Goal: Ask a question

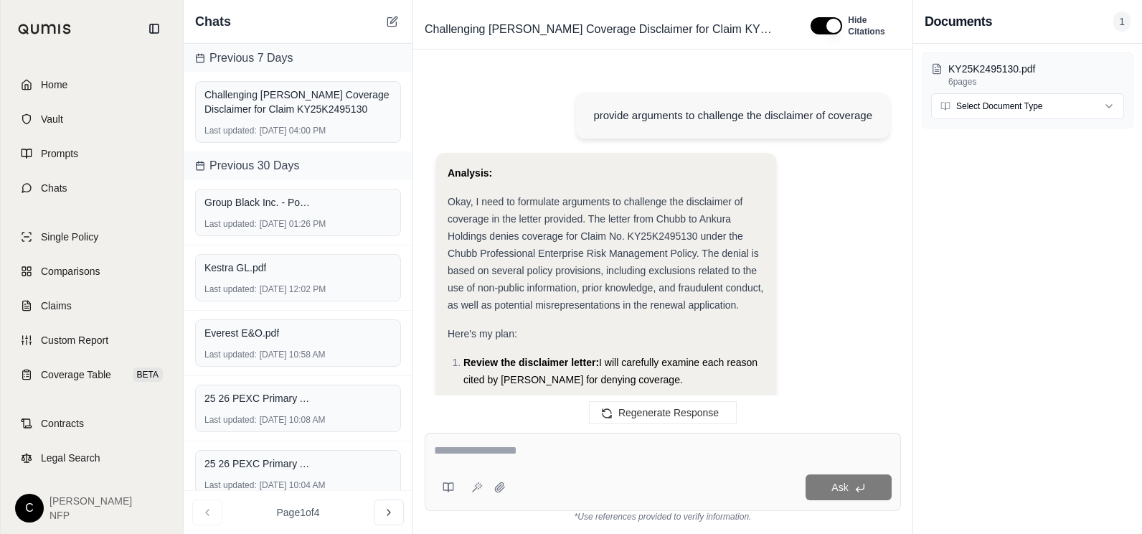
scroll to position [4088, 0]
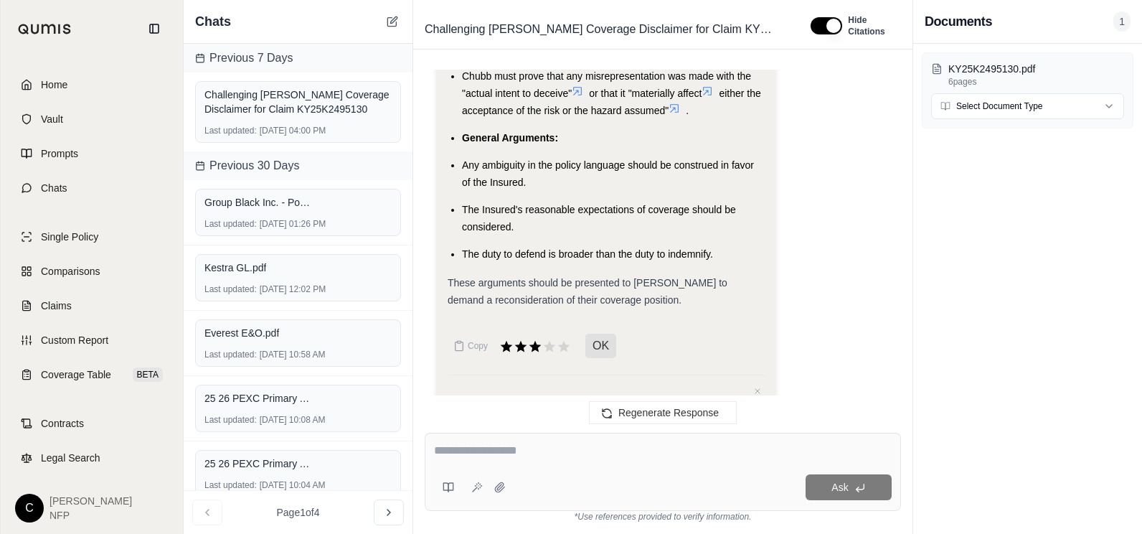
click at [67, 84] on span "Home" at bounding box center [54, 84] width 27 height 14
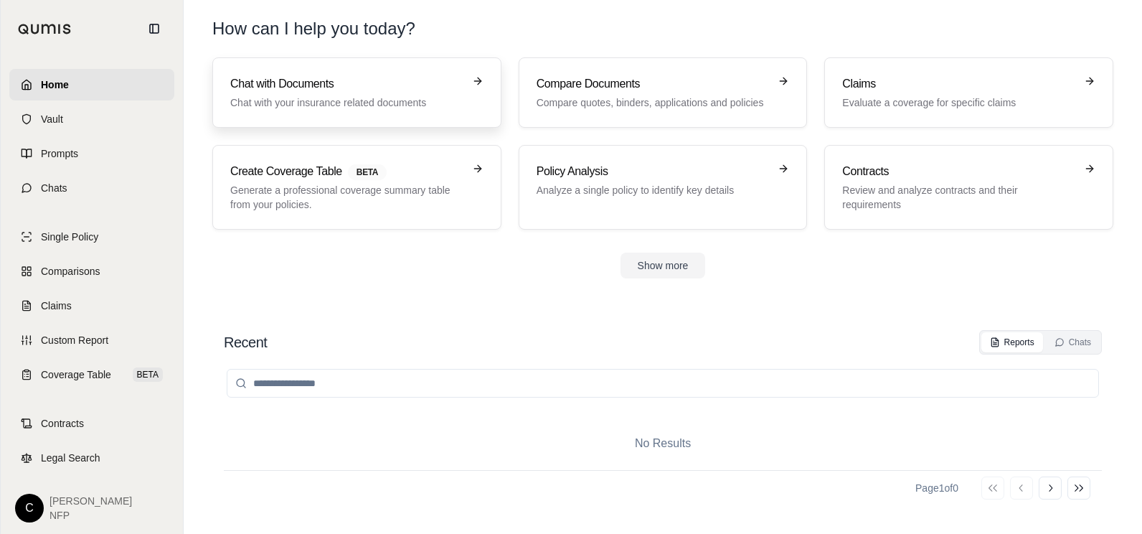
click at [348, 88] on h3 "Chat with Documents" at bounding box center [346, 83] width 233 height 17
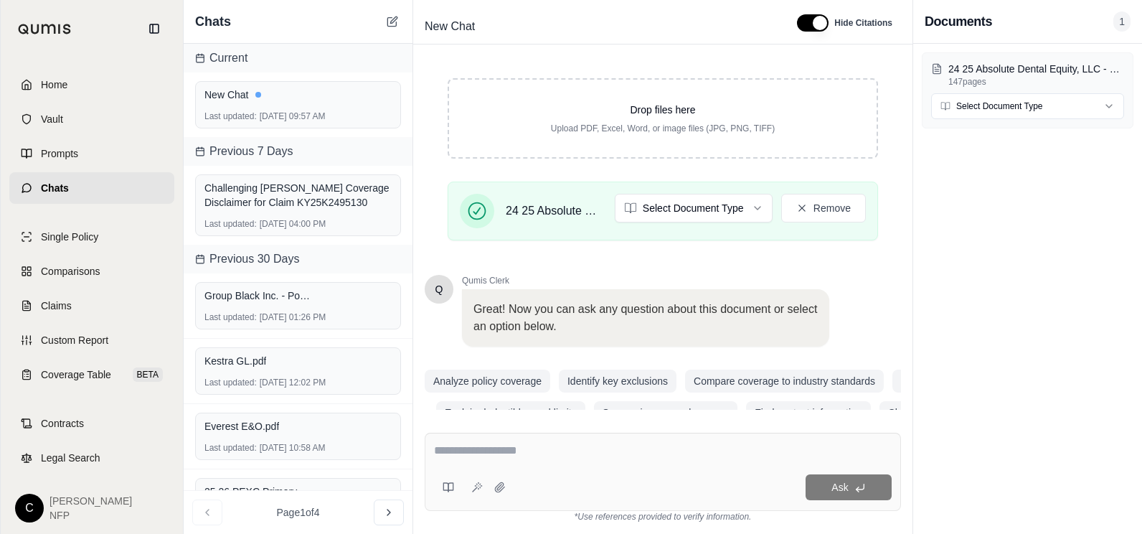
scroll to position [269, 0]
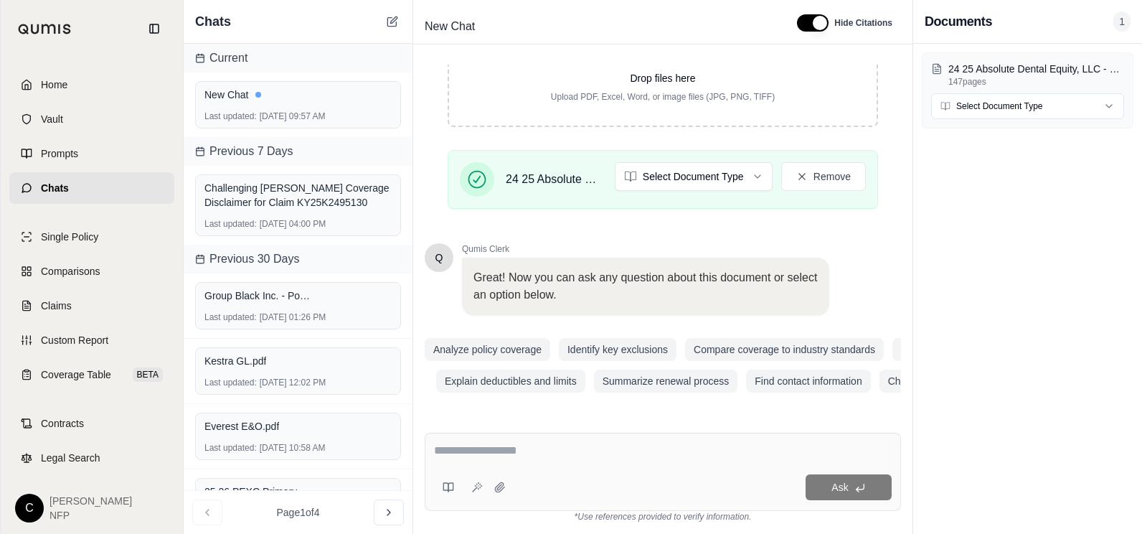
click at [458, 456] on textarea at bounding box center [663, 450] width 458 height 17
drag, startPoint x: 550, startPoint y: 450, endPoint x: 631, endPoint y: 452, distance: 80.4
click at [631, 451] on textarea "**********" at bounding box center [663, 450] width 458 height 17
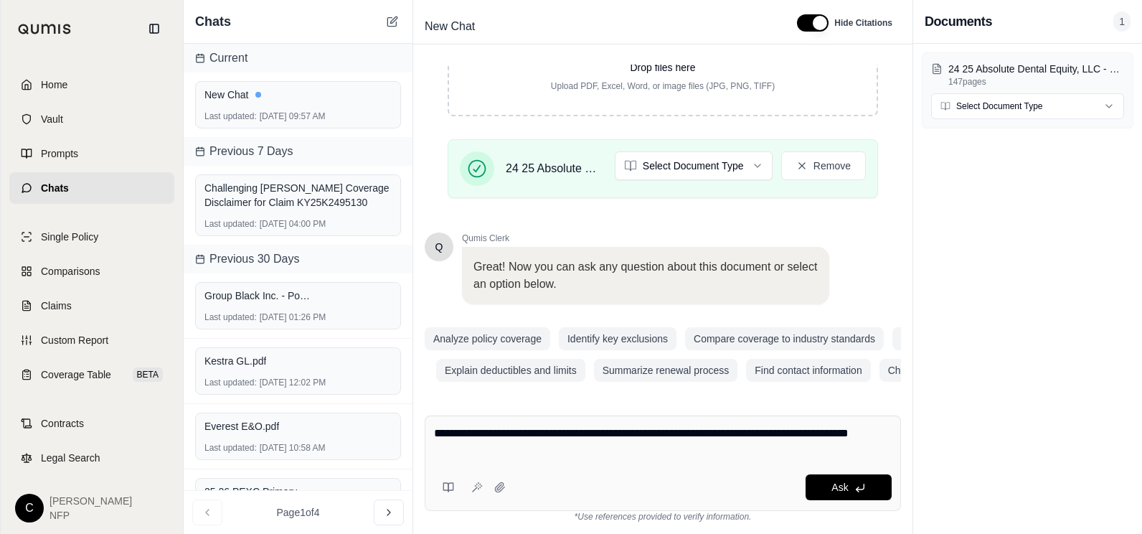
type textarea "**********"
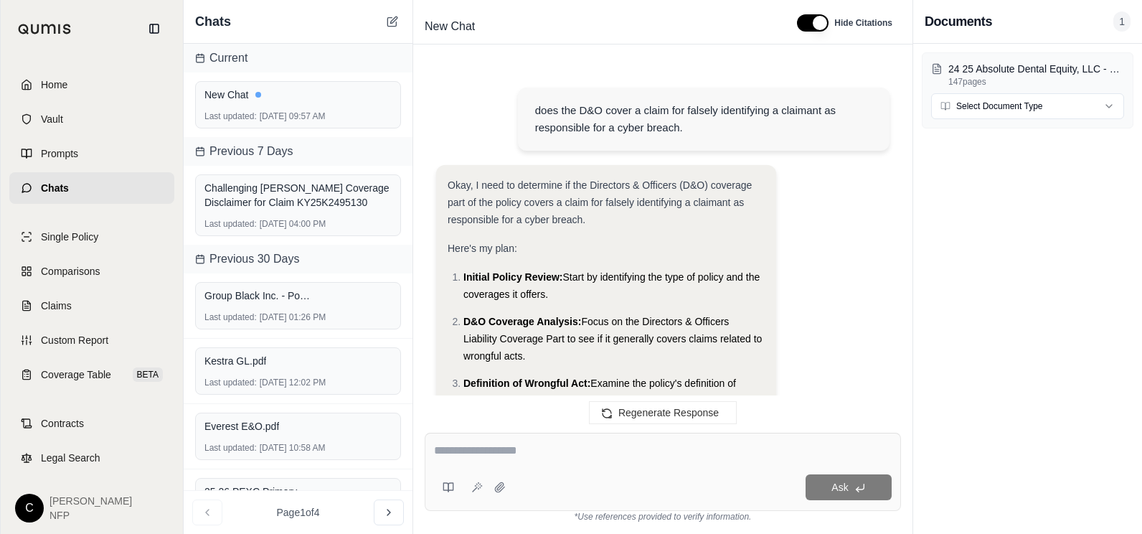
scroll to position [2772, 0]
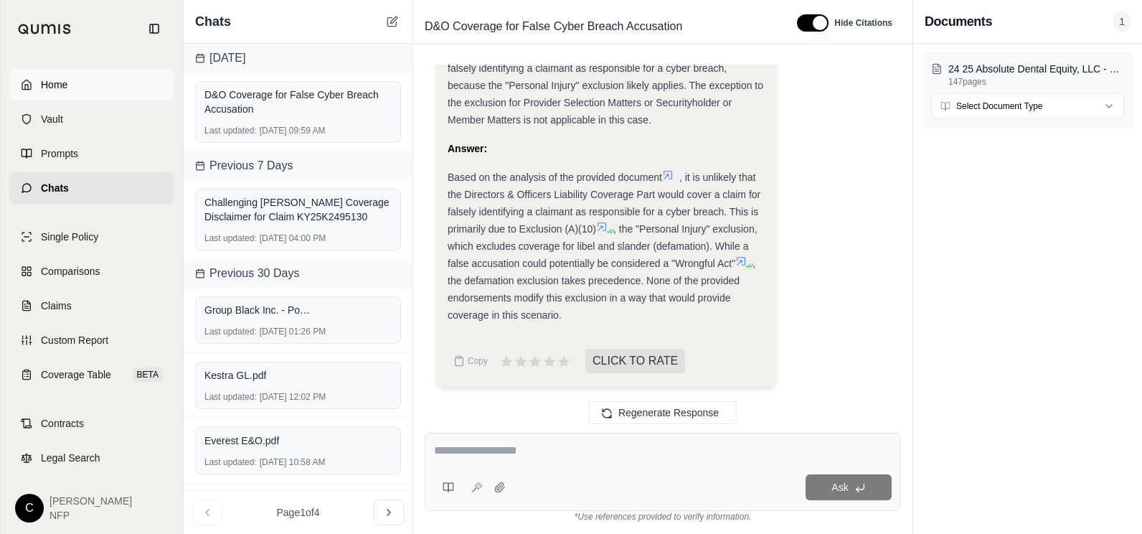
click at [65, 90] on span "Home" at bounding box center [54, 84] width 27 height 14
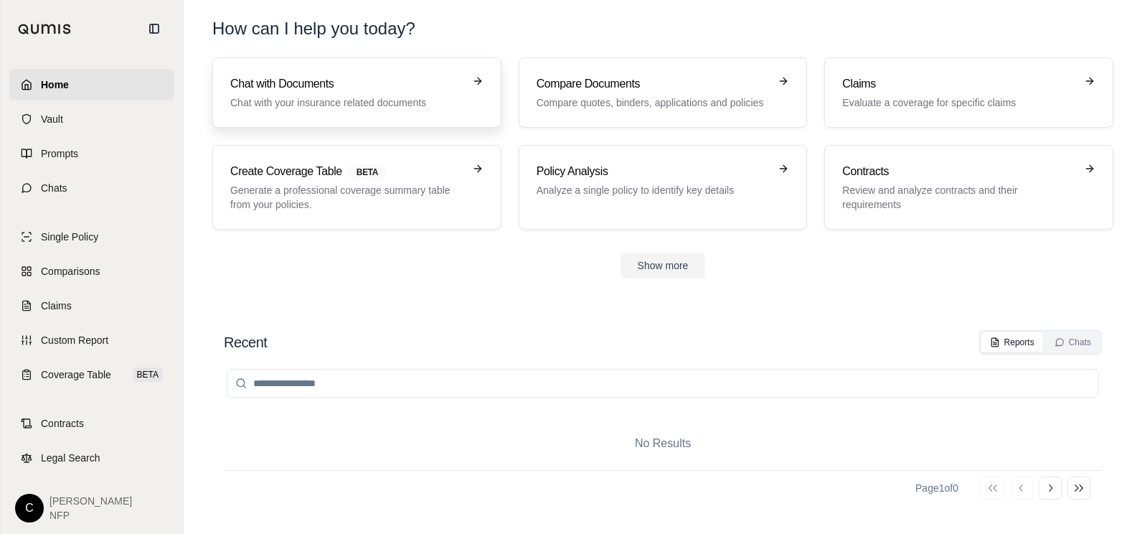
click at [260, 88] on h3 "Chat with Documents" at bounding box center [346, 83] width 233 height 17
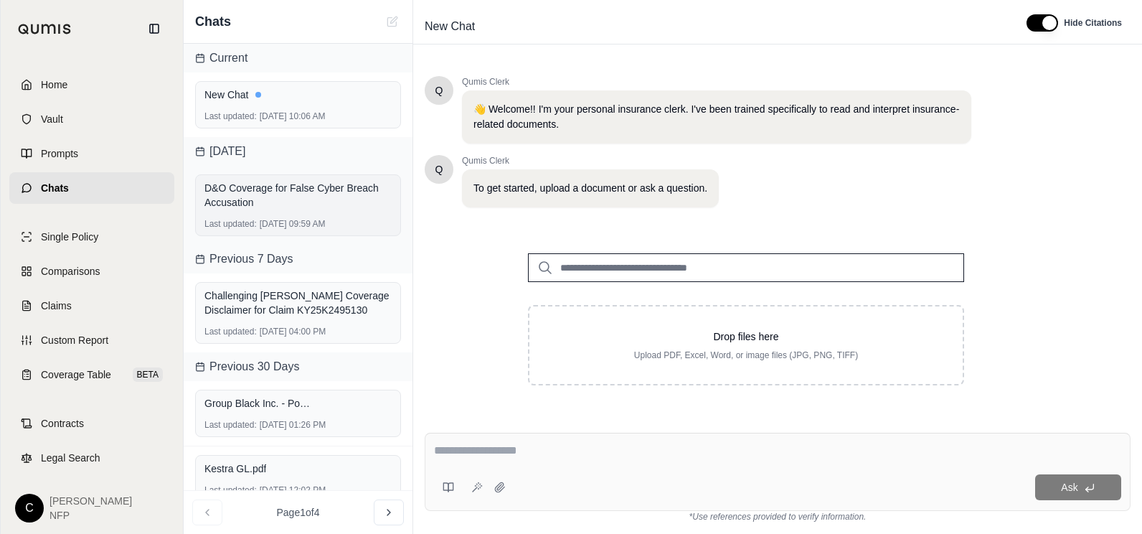
click at [270, 205] on div "D&O Coverage for False Cyber Breach Accusation" at bounding box center [297, 195] width 187 height 29
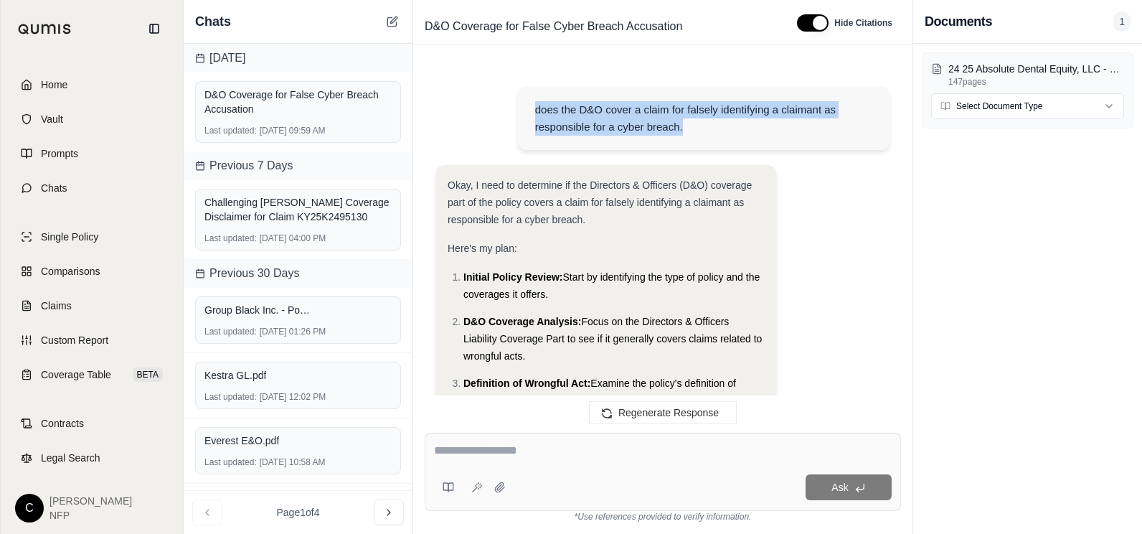
drag, startPoint x: 689, startPoint y: 128, endPoint x: 527, endPoint y: 110, distance: 163.1
click at [527, 110] on div "does the D&O cover a claim for falsely identifying a claimant as responsible fo…" at bounding box center [704, 118] width 372 height 63
drag, startPoint x: 527, startPoint y: 110, endPoint x: 562, endPoint y: 111, distance: 35.2
copy div "does the D&O cover a claim for falsely identifying a claimant as responsible fo…"
click at [71, 91] on link "Home" at bounding box center [91, 85] width 165 height 32
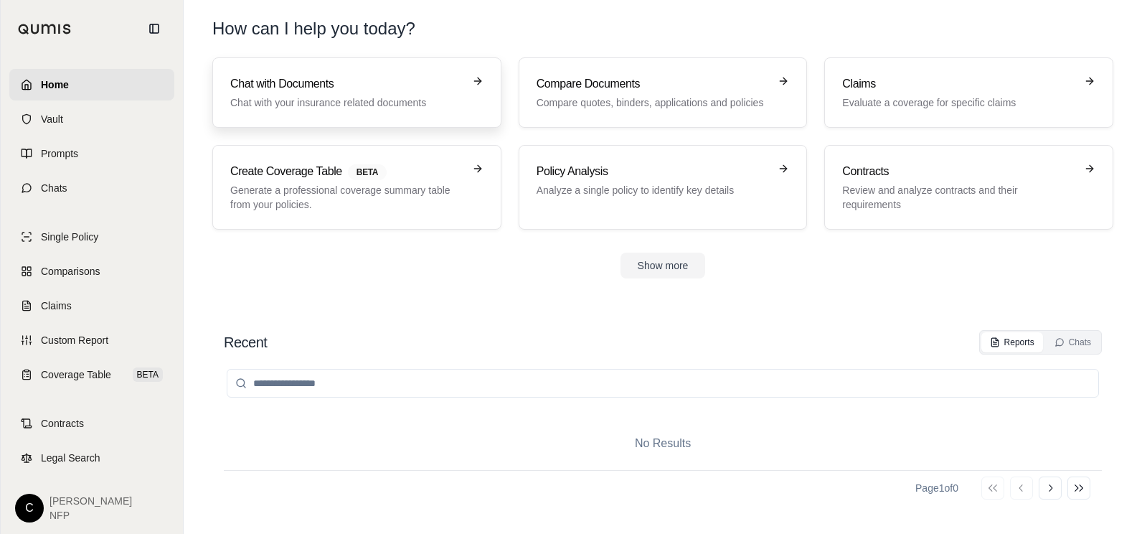
click at [319, 95] on div "Chat with Documents Chat with your insurance related documents" at bounding box center [346, 92] width 233 height 34
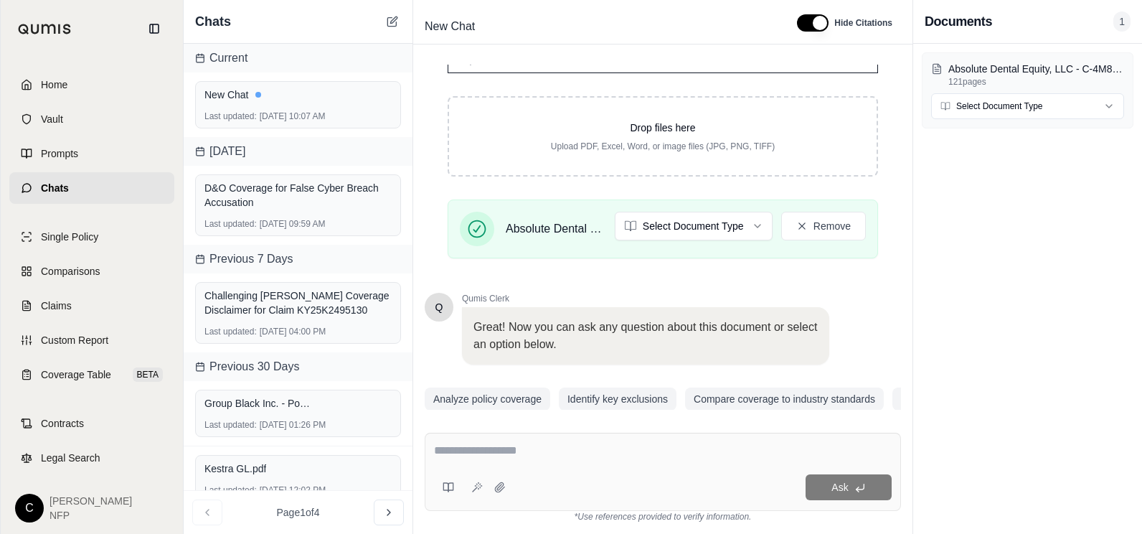
scroll to position [269, 0]
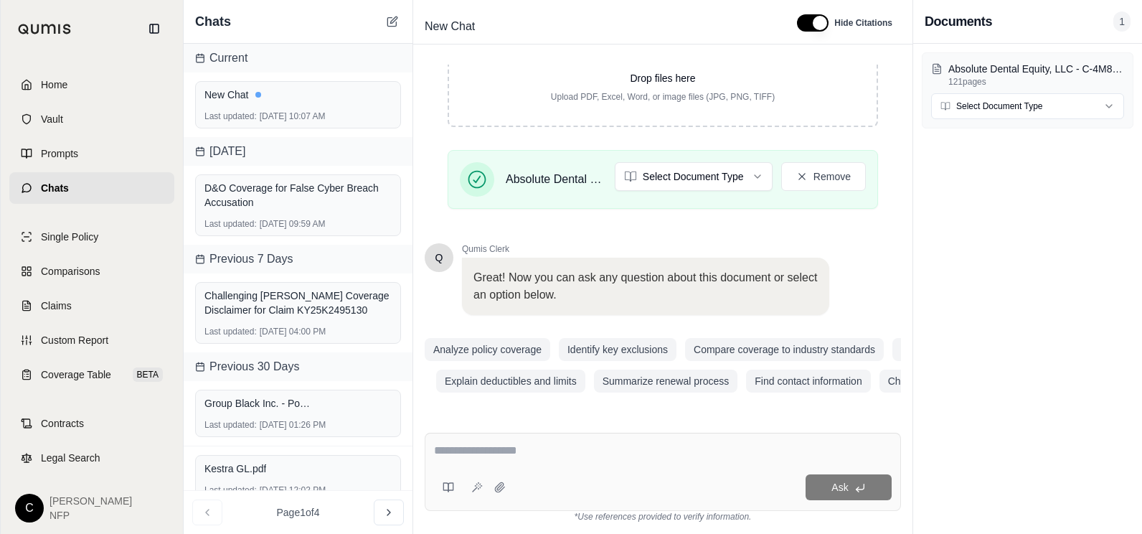
click at [443, 449] on textarea at bounding box center [663, 450] width 458 height 17
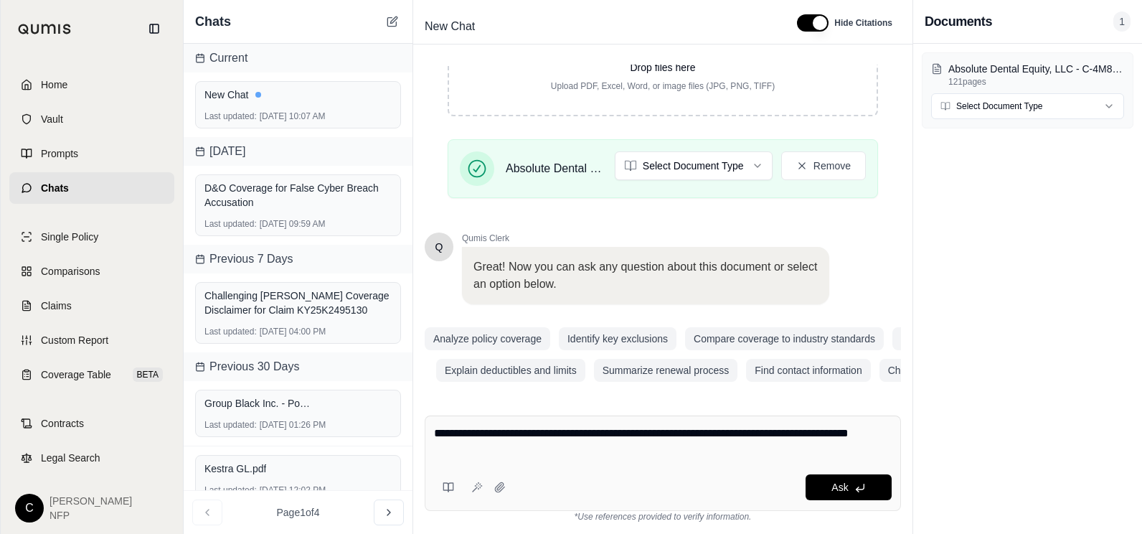
drag, startPoint x: 482, startPoint y: 431, endPoint x: 504, endPoint y: 431, distance: 22.2
click at [504, 431] on textarea "**********" at bounding box center [663, 442] width 458 height 34
type textarea "**********"
click at [844, 479] on button "Ask" at bounding box center [849, 487] width 86 height 26
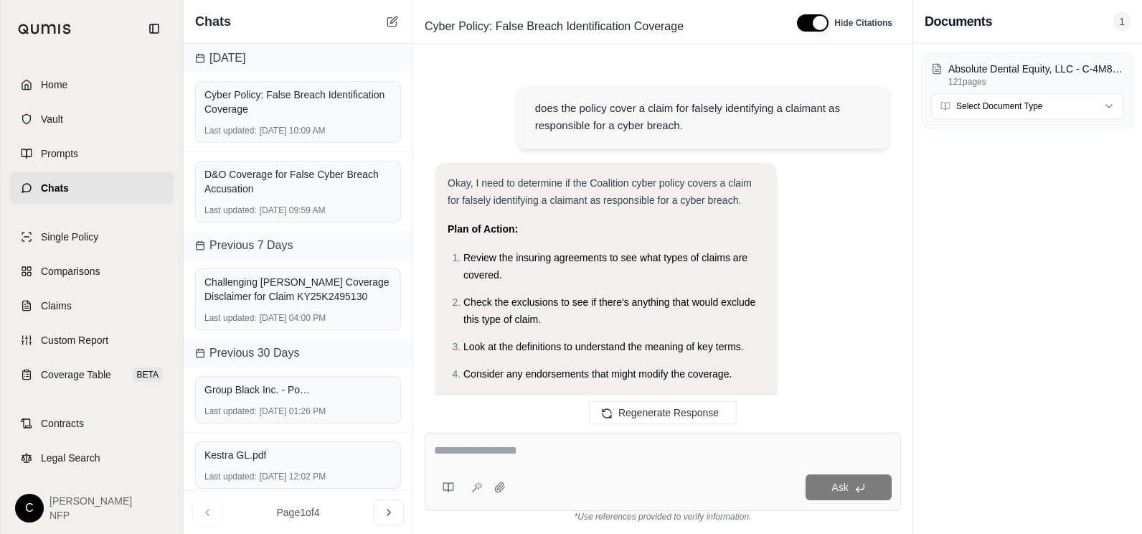
scroll to position [0, 0]
click at [265, 191] on div "D&O Coverage for False Cyber Breach Accusation" at bounding box center [297, 181] width 187 height 29
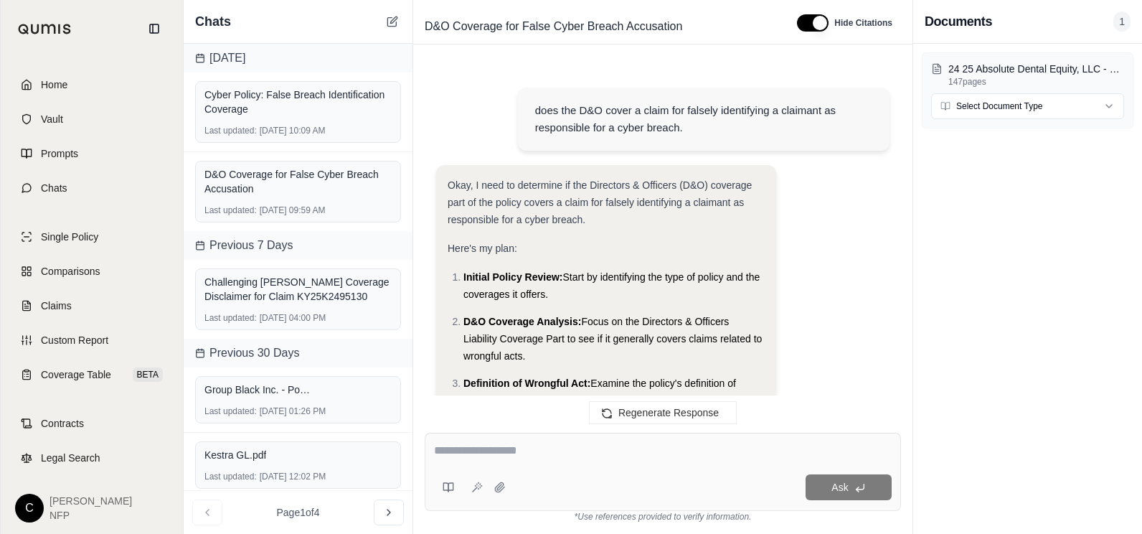
scroll to position [2772, 0]
